Goal: Task Accomplishment & Management: Manage account settings

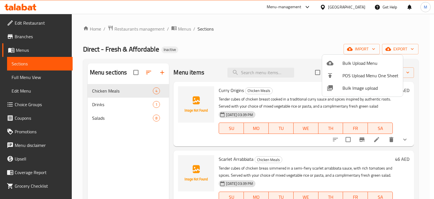
click at [37, 80] on div at bounding box center [217, 99] width 434 height 199
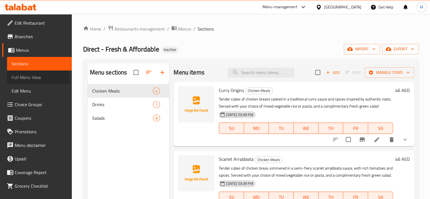
click at [37, 80] on span "Full Menu View" at bounding box center [40, 77] width 56 height 7
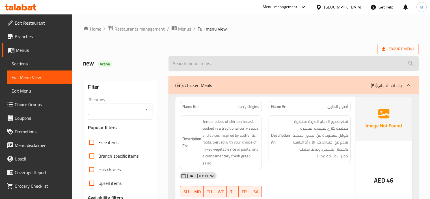
click at [299, 56] on input "search" at bounding box center [294, 63] width 250 height 14
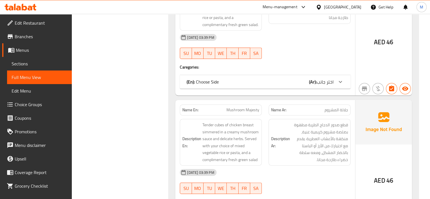
scroll to position [339, 0]
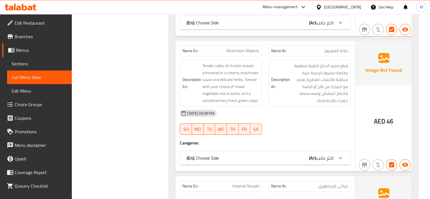
click at [35, 61] on span "Sections" at bounding box center [40, 63] width 56 height 7
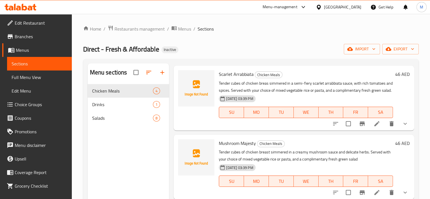
scroll to position [105, 0]
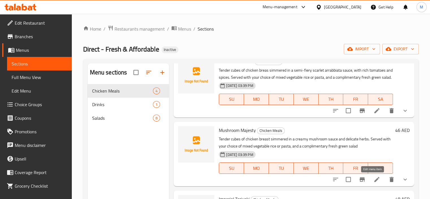
click at [374, 180] on icon at bounding box center [377, 179] width 7 height 7
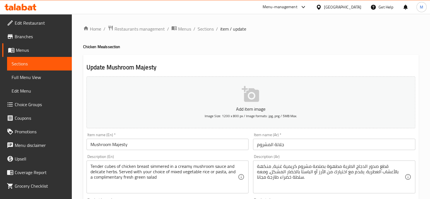
click at [284, 145] on input "جلالة المشروم" at bounding box center [334, 144] width 162 height 11
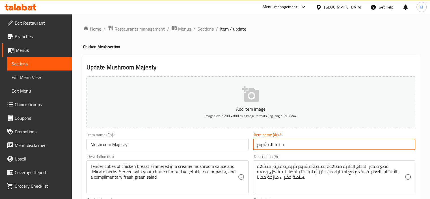
click at [284, 145] on input "جلالة المشروم" at bounding box center [334, 144] width 162 height 11
click at [278, 145] on input "جلالة المشروم" at bounding box center [334, 144] width 162 height 11
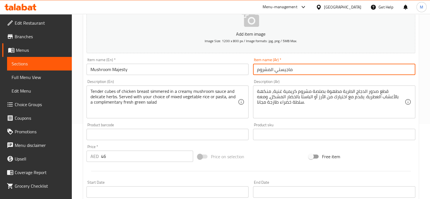
scroll to position [210, 0]
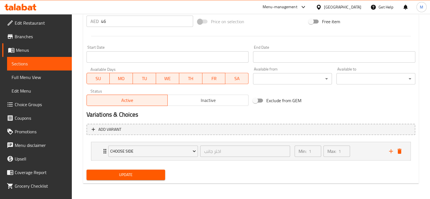
type input "ماجيستي المشروم"
click at [135, 178] on span "Update" at bounding box center [126, 174] width 70 height 7
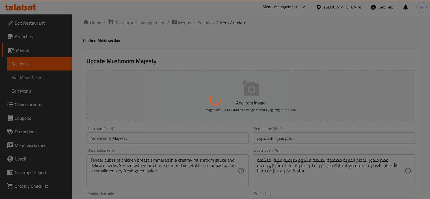
scroll to position [0, 0]
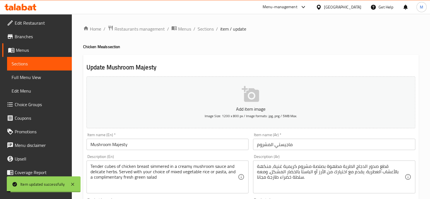
click at [210, 27] on span "Sections" at bounding box center [206, 28] width 16 height 7
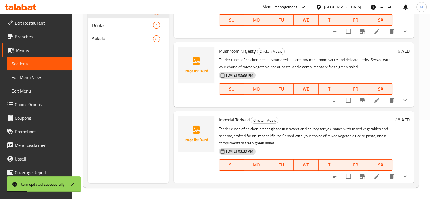
scroll to position [105, 0]
click at [374, 174] on icon at bounding box center [376, 176] width 5 height 5
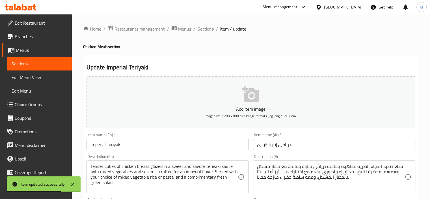
click at [206, 32] on span "Sections" at bounding box center [206, 28] width 16 height 7
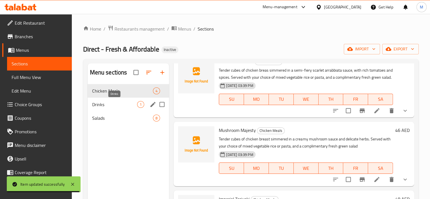
click at [109, 105] on span "Drinks" at bounding box center [114, 104] width 45 height 7
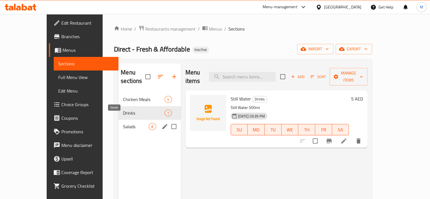
click at [123, 123] on span "Salads" at bounding box center [136, 126] width 26 height 7
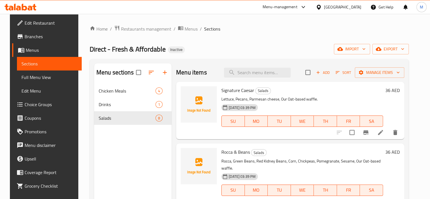
drag, startPoint x: 44, startPoint y: 78, endPoint x: 59, endPoint y: 77, distance: 14.4
click at [45, 78] on span "Full Menu View" at bounding box center [49, 77] width 56 height 7
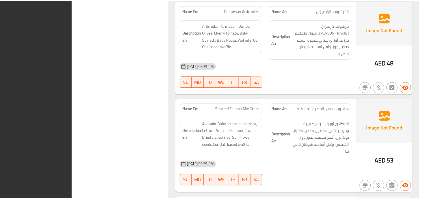
scroll to position [1311, 0]
